Goal: Task Accomplishment & Management: Manage account settings

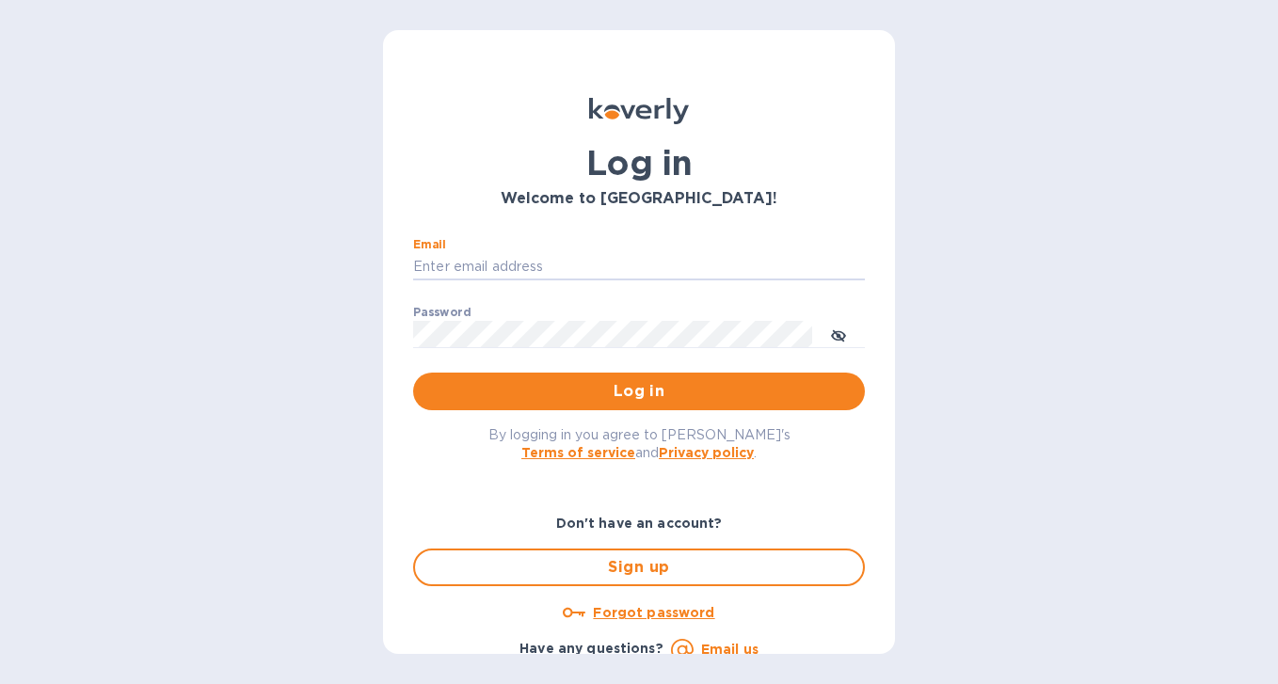
type input "[EMAIL_ADDRESS][DOMAIN_NAME]"
click at [635, 391] on button "Log in" at bounding box center [639, 392] width 452 height 38
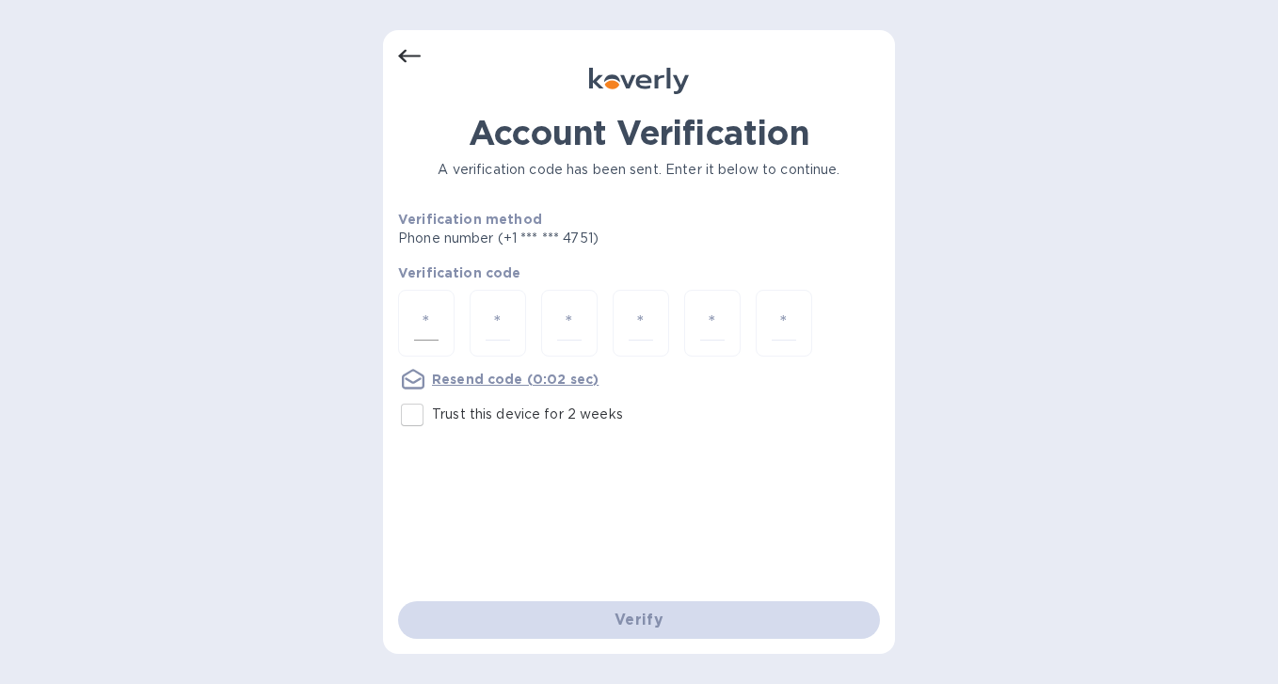
click at [435, 302] on div at bounding box center [426, 323] width 56 height 67
type input "2"
type input "6"
click at [412, 418] on input "Trust this device for 2 weeks" at bounding box center [412, 415] width 40 height 40
checkbox input "true"
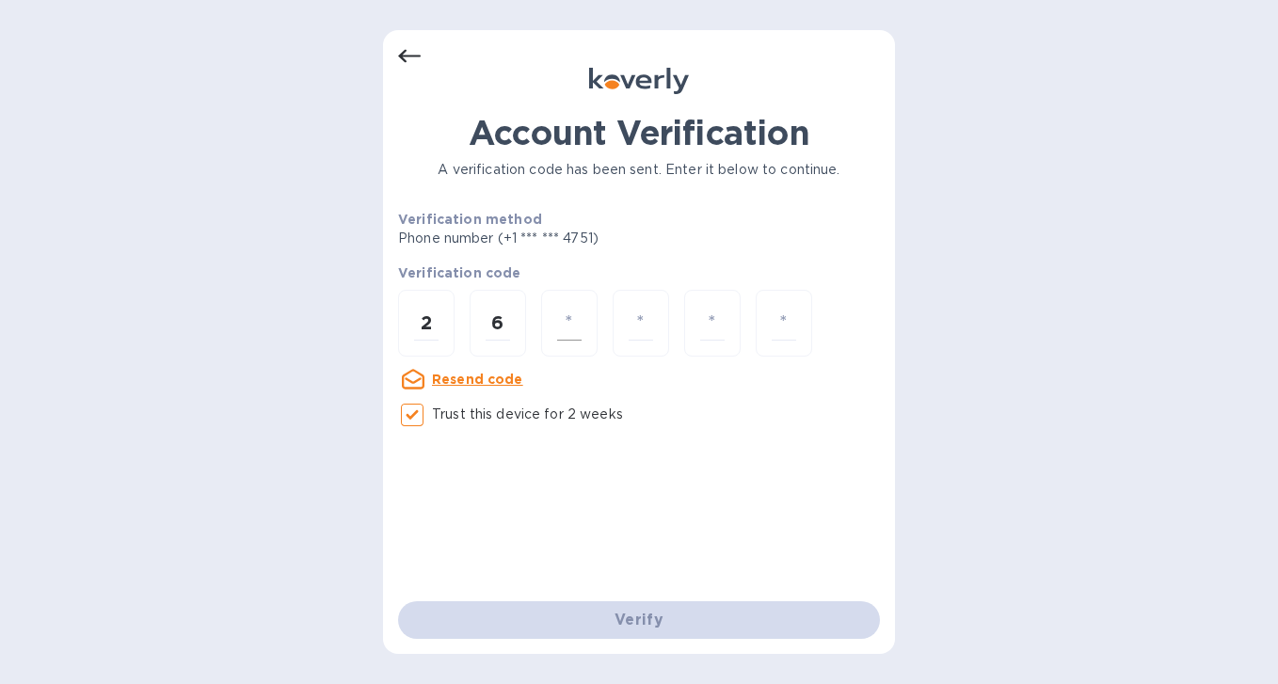
click at [572, 318] on input "number" at bounding box center [569, 323] width 24 height 35
type input "5"
type input "8"
type input "0"
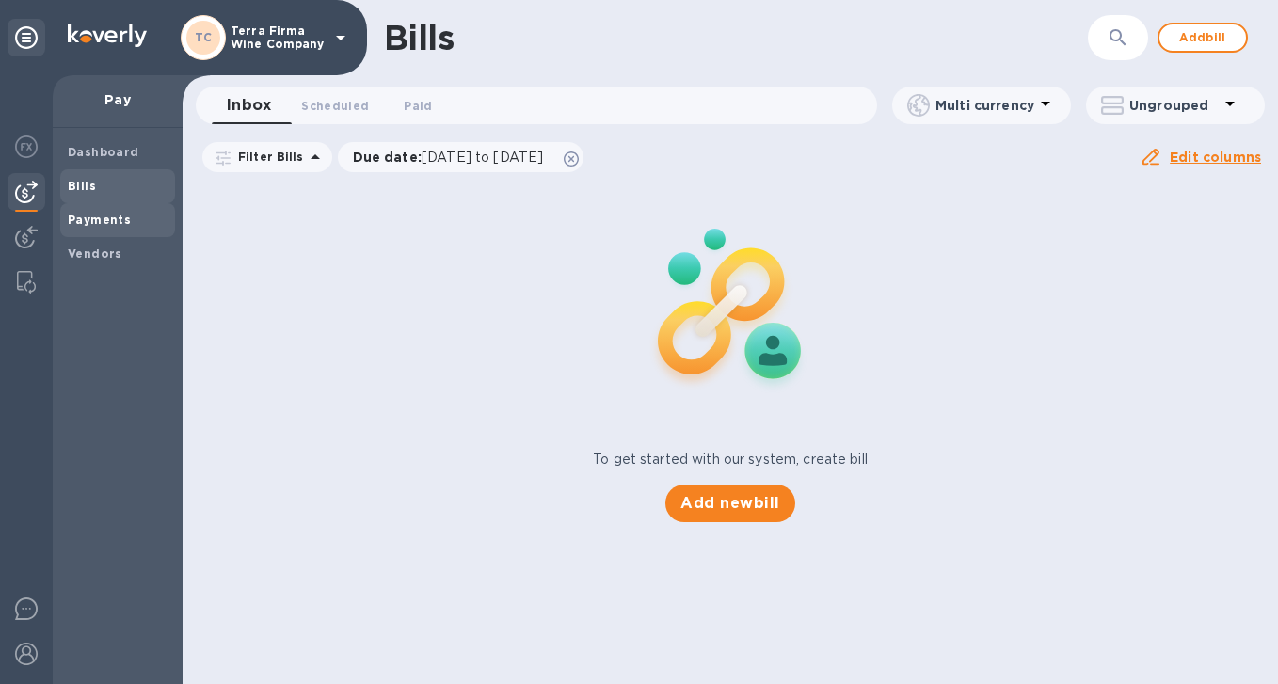
click at [107, 219] on b "Payments" at bounding box center [99, 220] width 63 height 14
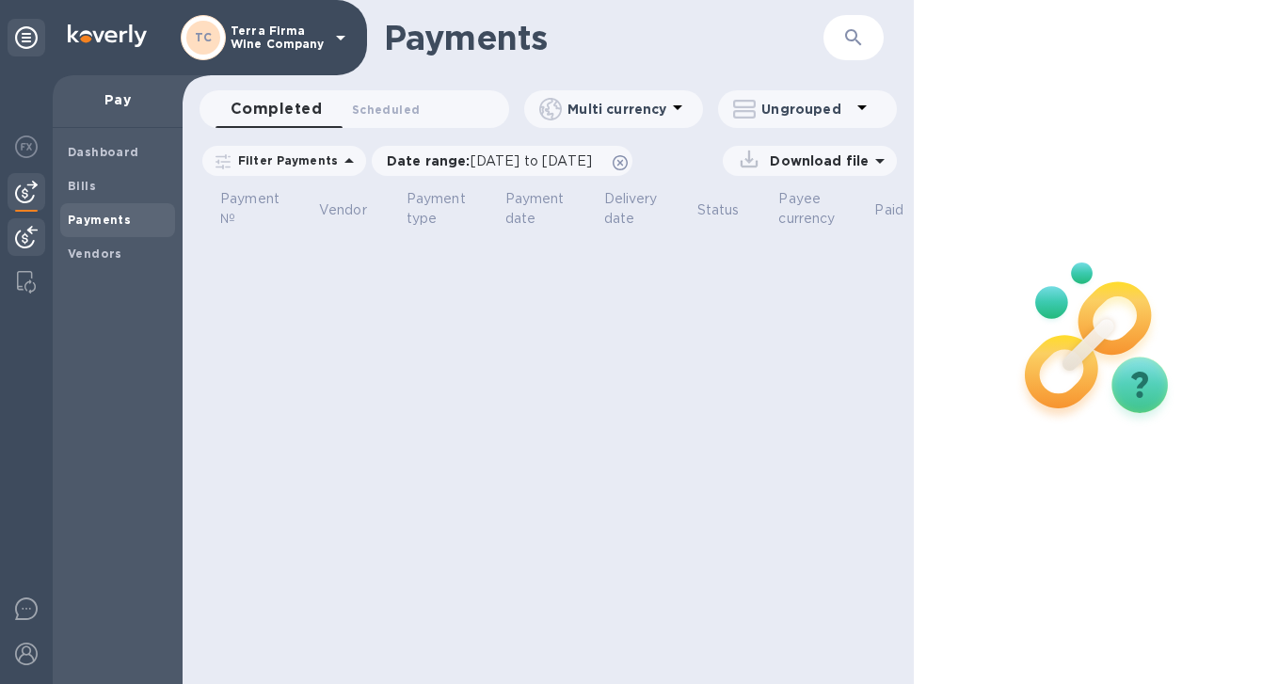
click at [36, 236] on img at bounding box center [26, 237] width 23 height 23
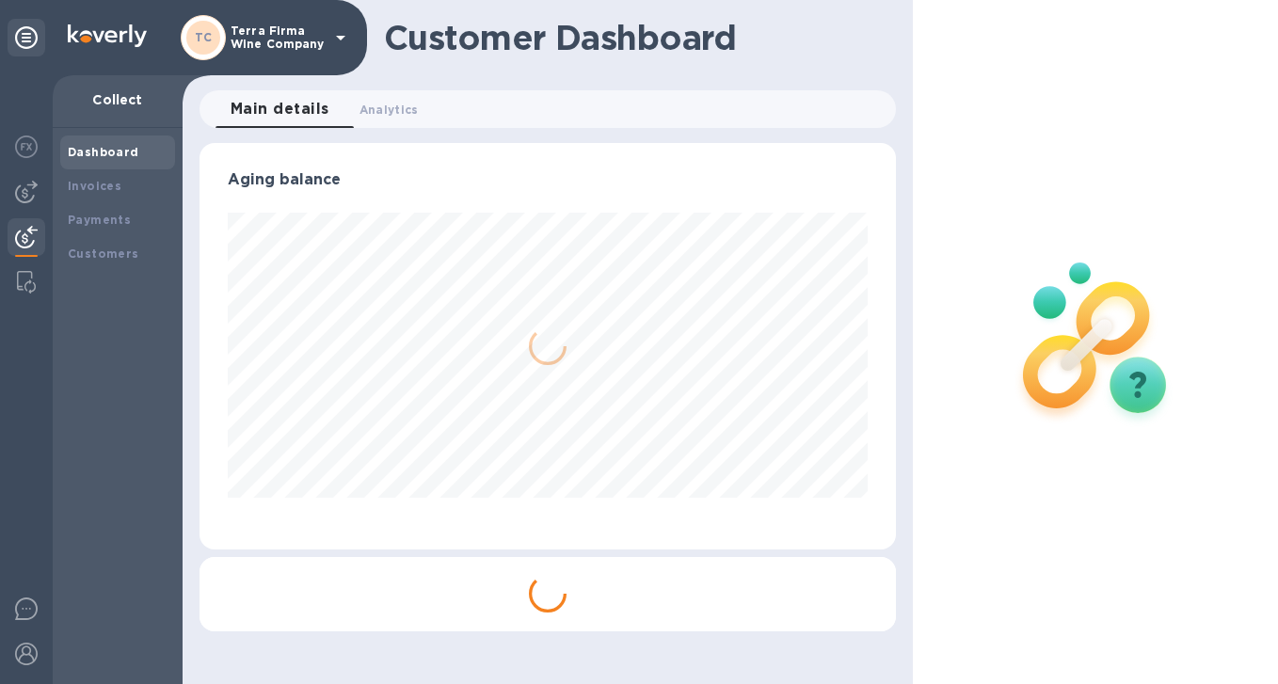
scroll to position [407, 696]
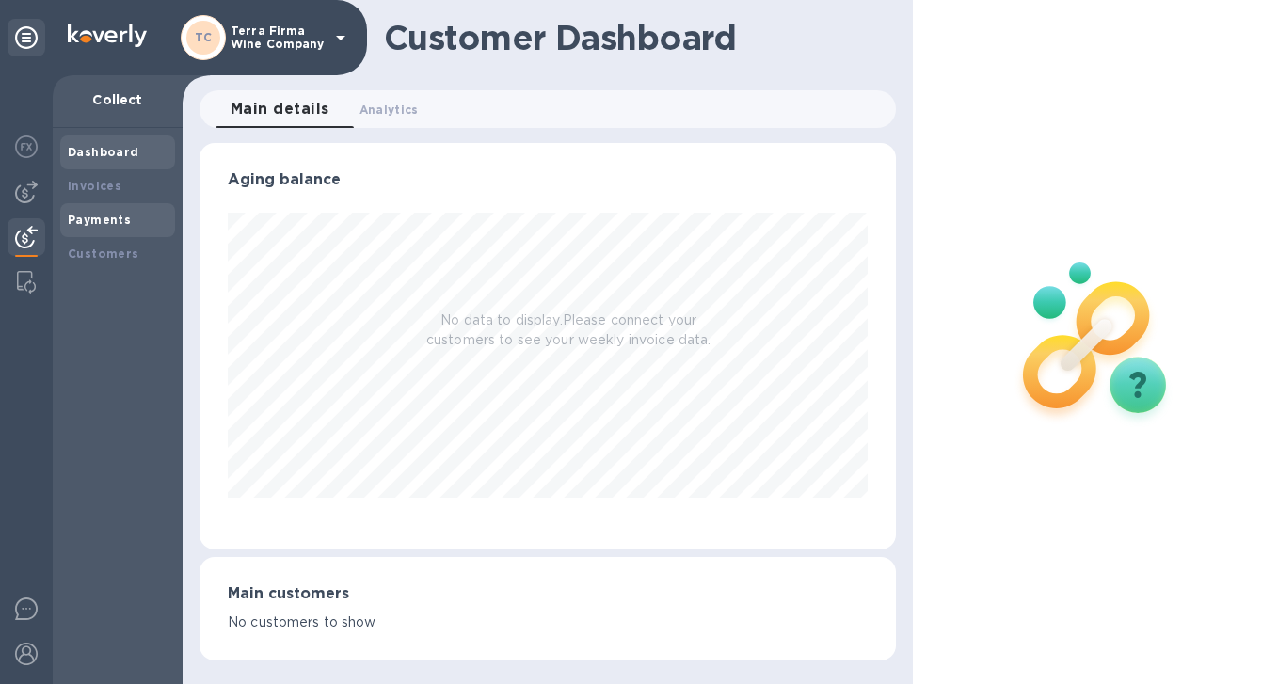
click at [118, 216] on b "Payments" at bounding box center [99, 220] width 63 height 14
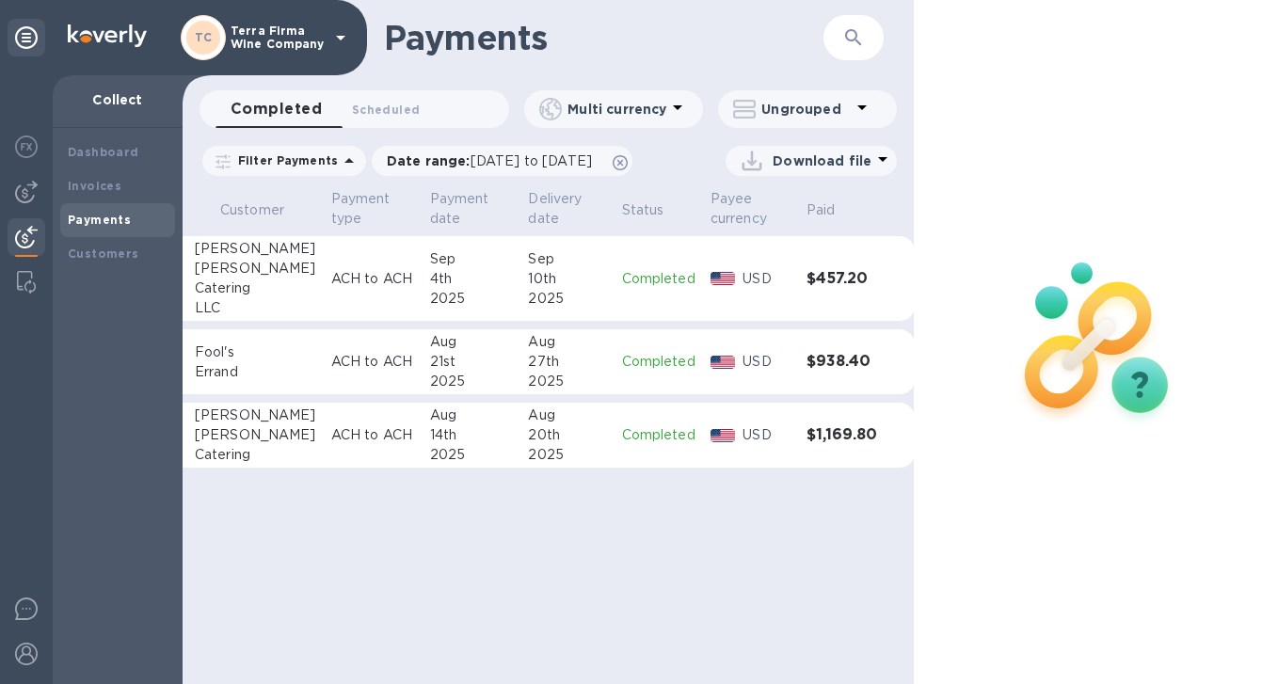
scroll to position [0, 122]
